Goal: Communication & Community: Ask a question

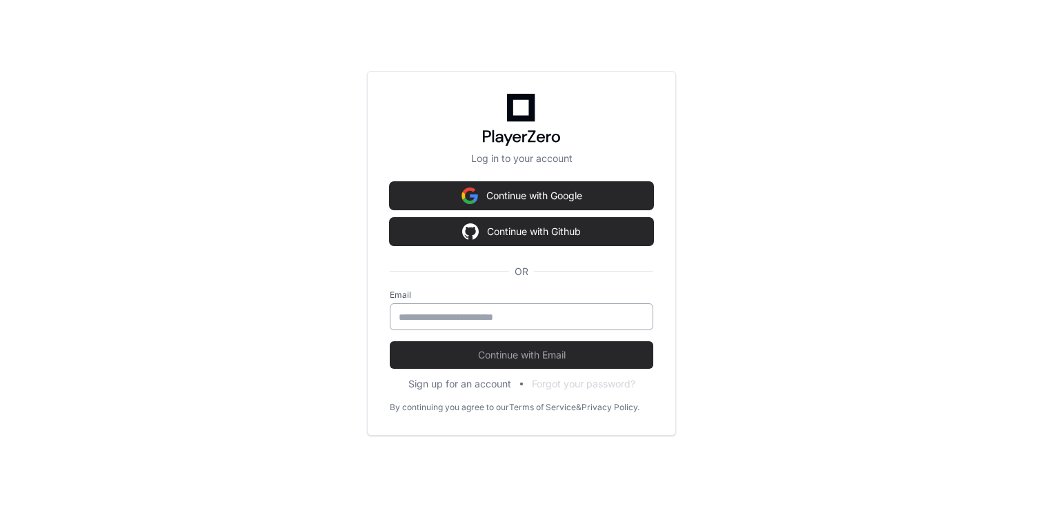
click at [445, 324] on div at bounding box center [522, 317] width 264 height 27
click at [474, 321] on input "email" at bounding box center [522, 317] width 246 height 14
type input "**********"
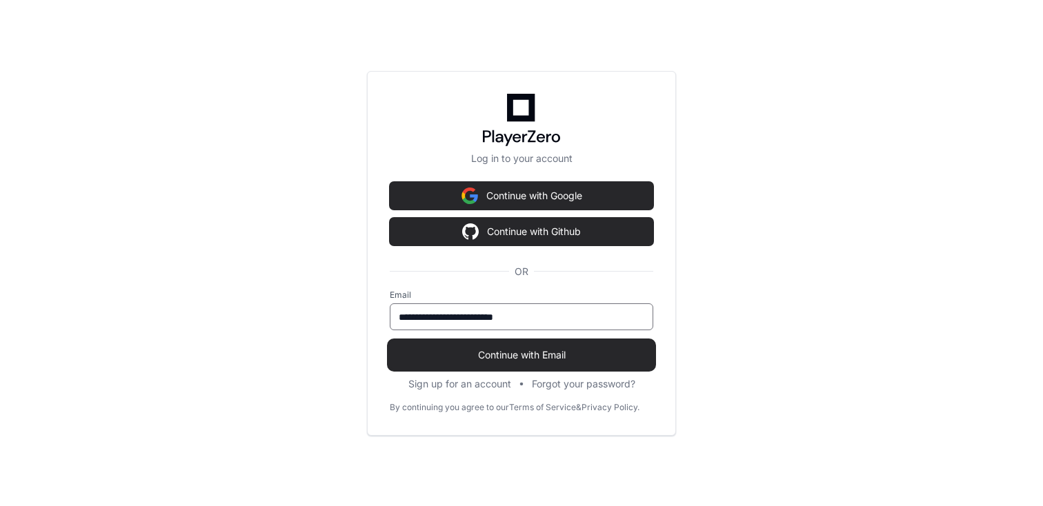
click at [486, 355] on span "Continue with Email" at bounding box center [522, 355] width 264 height 14
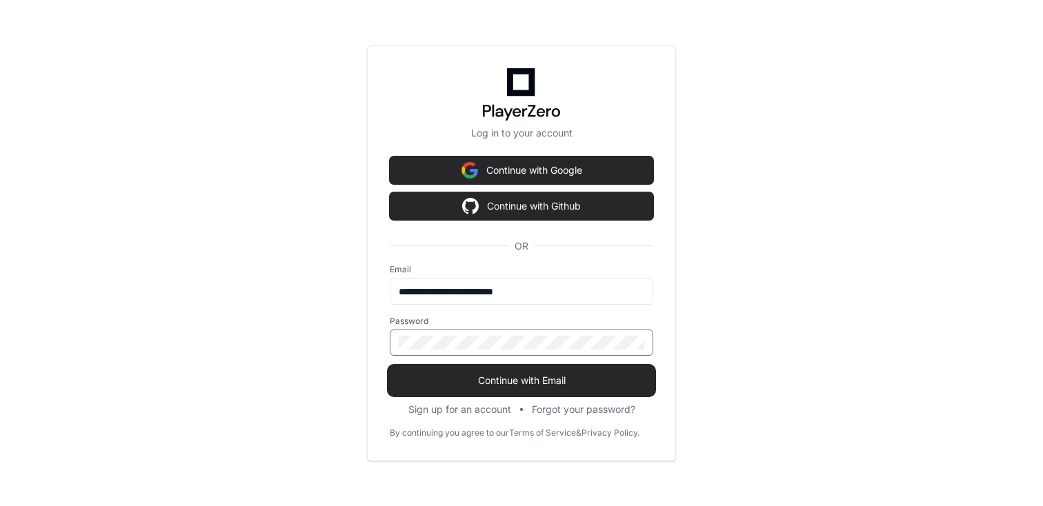
click at [493, 390] on button "Continue with Email" at bounding box center [522, 381] width 264 height 28
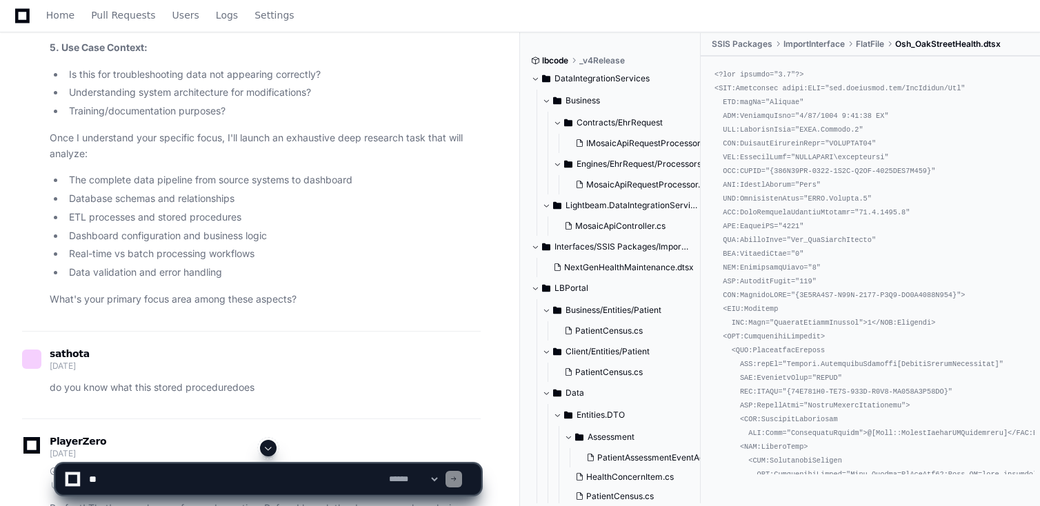
scroll to position [5727, 0]
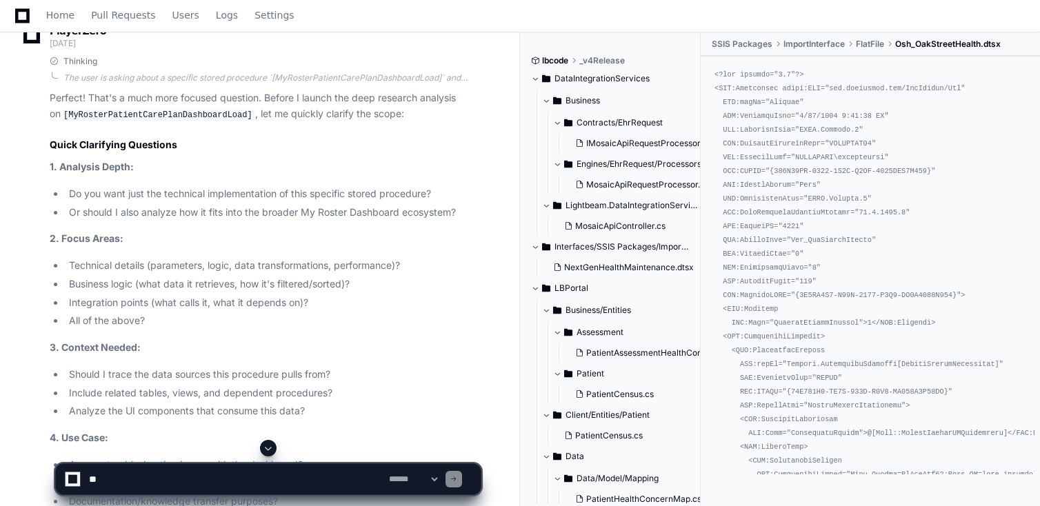
click at [178, 469] on textarea at bounding box center [236, 479] width 300 height 30
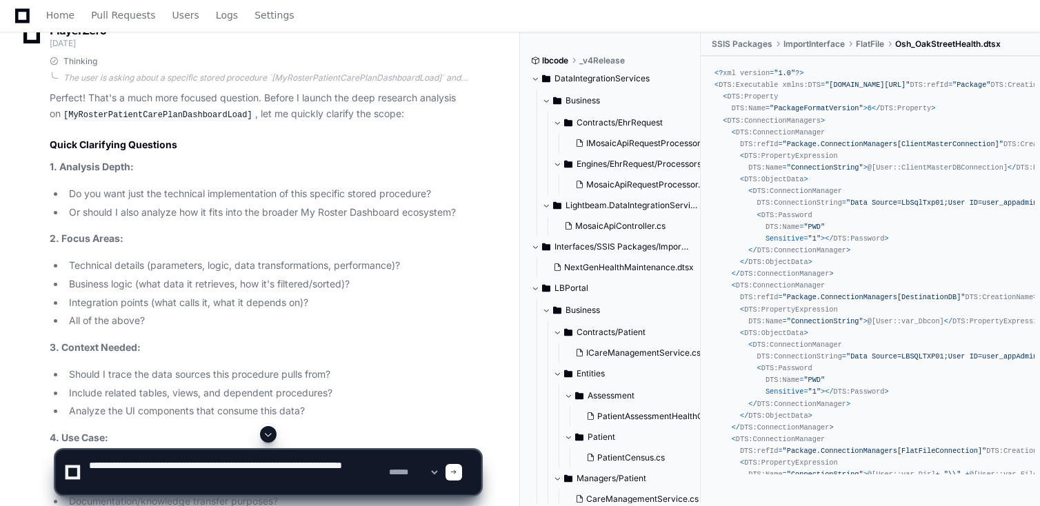
type textarea "**********"
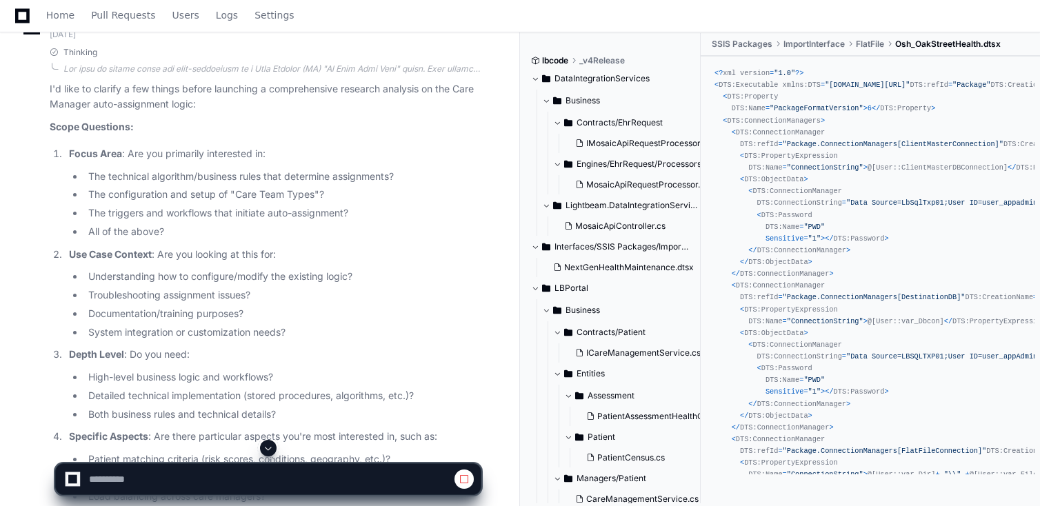
scroll to position [4088, 0]
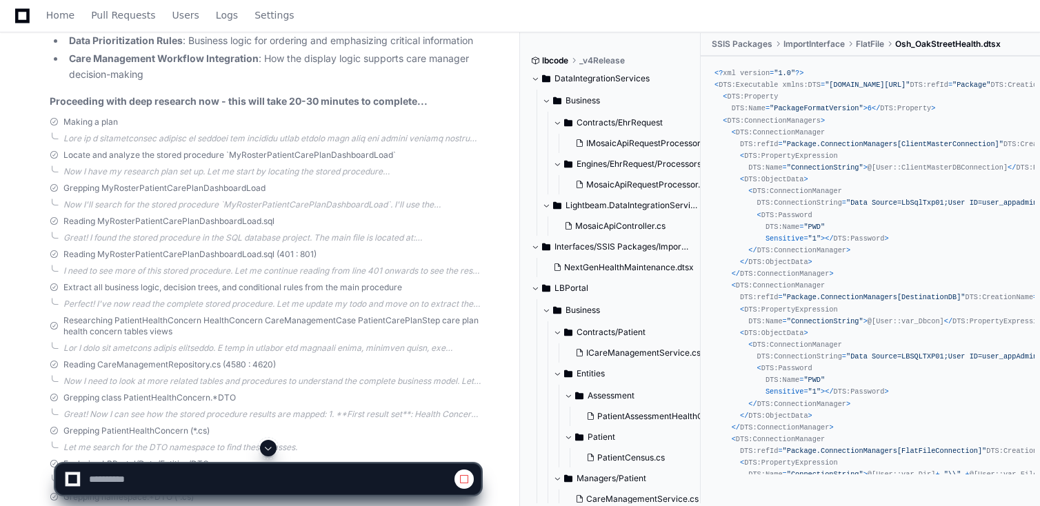
click at [271, 446] on span at bounding box center [268, 448] width 11 height 11
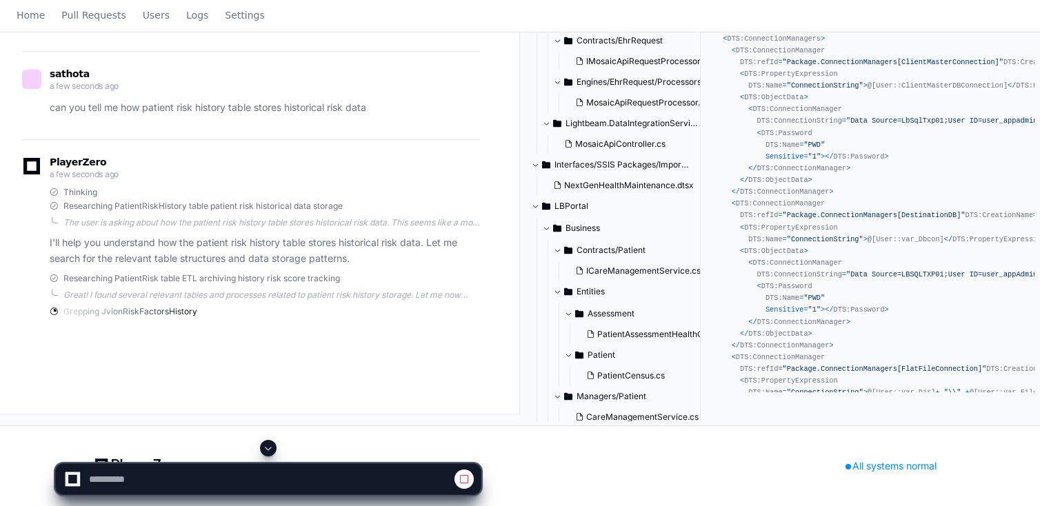
scroll to position [0, 0]
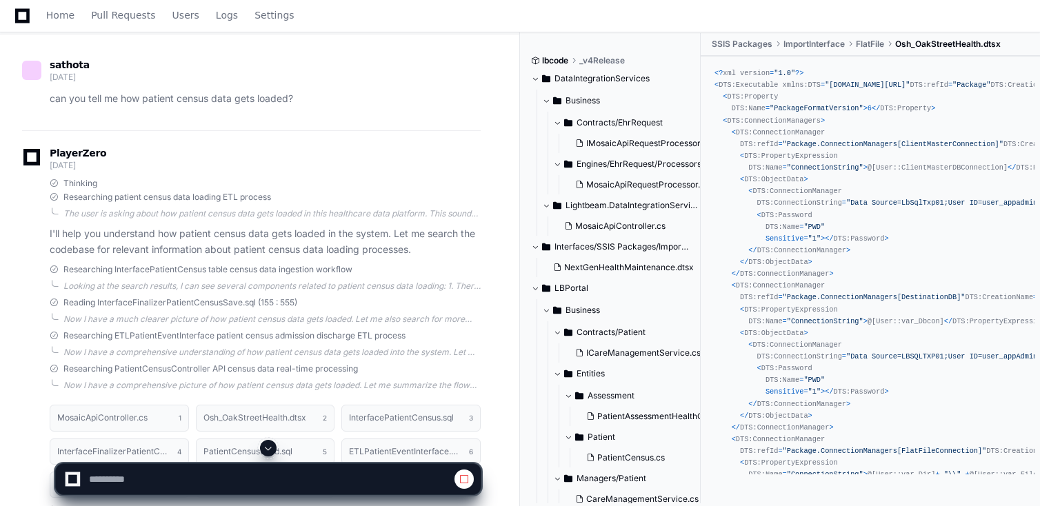
click at [271, 446] on span at bounding box center [268, 448] width 11 height 11
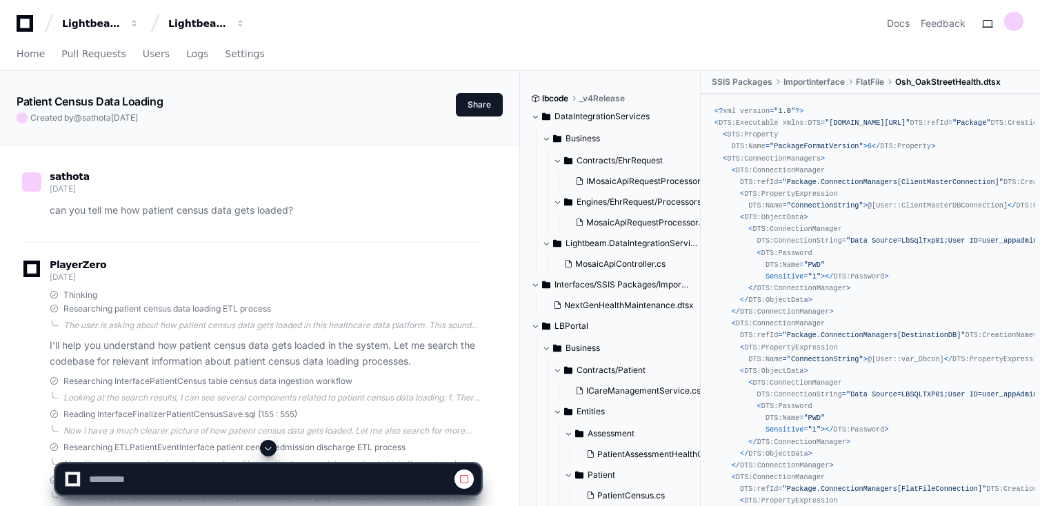
click at [271, 446] on span at bounding box center [268, 448] width 11 height 11
